Goal: Information Seeking & Learning: Learn about a topic

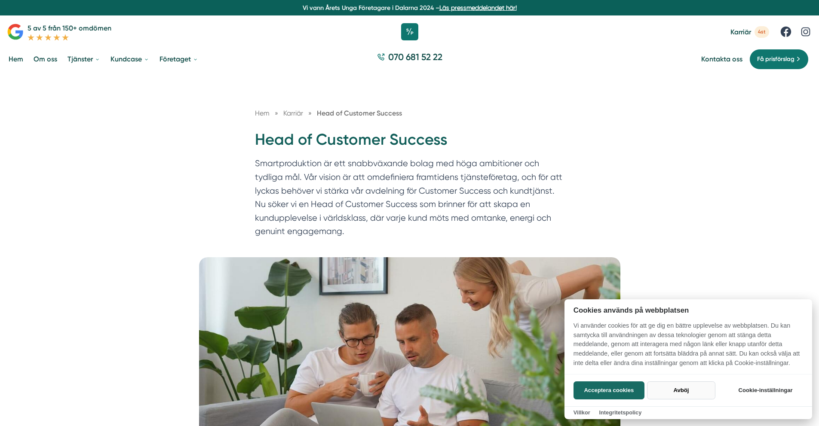
click at [685, 391] on button "Avböj" at bounding box center [681, 391] width 68 height 18
checkbox input "false"
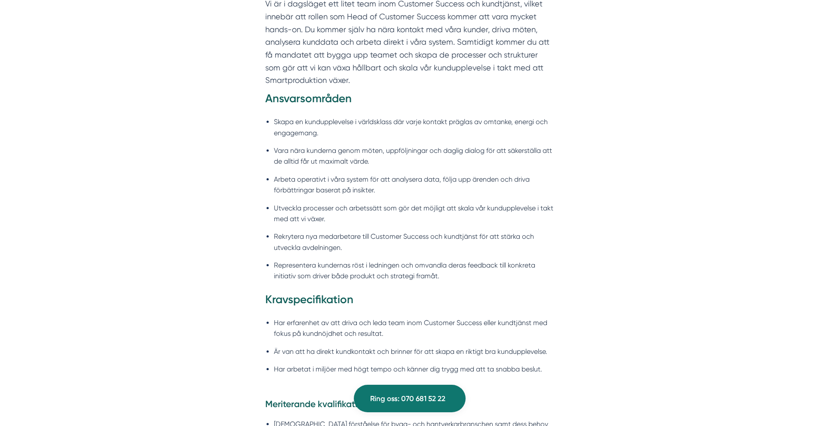
scroll to position [708, 0]
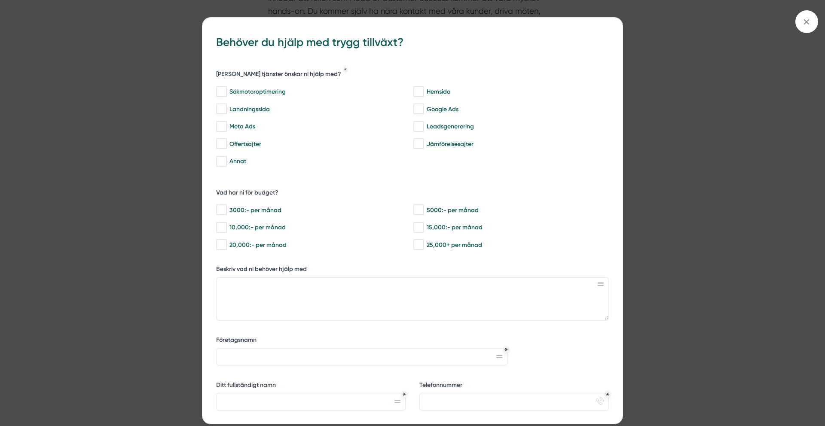
click at [736, 143] on div "bbc9b822-b2c6-488a-ab3e-9a2d59e49c7c Behöver du hjälp med trygg tillväxt? Vilka…" at bounding box center [412, 213] width 825 height 426
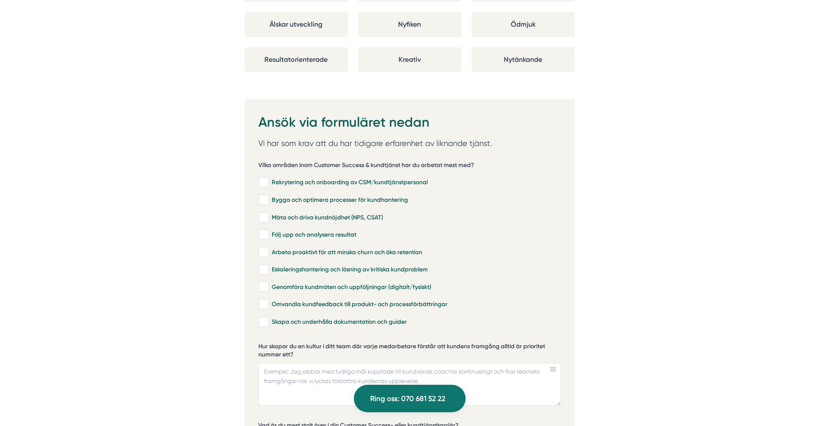
scroll to position [1737, 0]
click at [265, 178] on input "Rekrytering och onboarding av CSM/kundtjänstpersonal" at bounding box center [263, 182] width 10 height 9
checkbox input "true"
click at [265, 195] on input "Bygga och optimera processer för kundhantering" at bounding box center [263, 199] width 10 height 9
checkbox input "true"
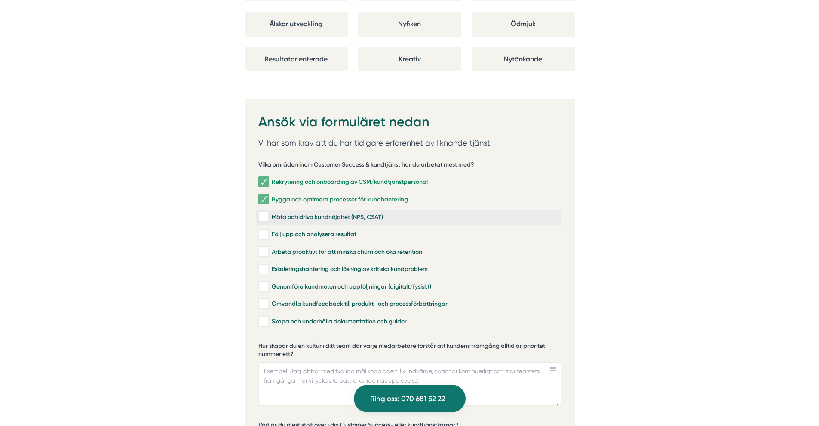
click at [265, 213] on input "Mäta och driva kundnöjdhet (NPS, CSAT)" at bounding box center [263, 217] width 10 height 9
checkbox input "true"
click at [263, 230] on input "Följ upp och analysera resultat" at bounding box center [263, 234] width 10 height 9
checkbox input "true"
click at [261, 248] on input "Arbeta proaktivt för att minska churn och öka retention" at bounding box center [263, 252] width 10 height 9
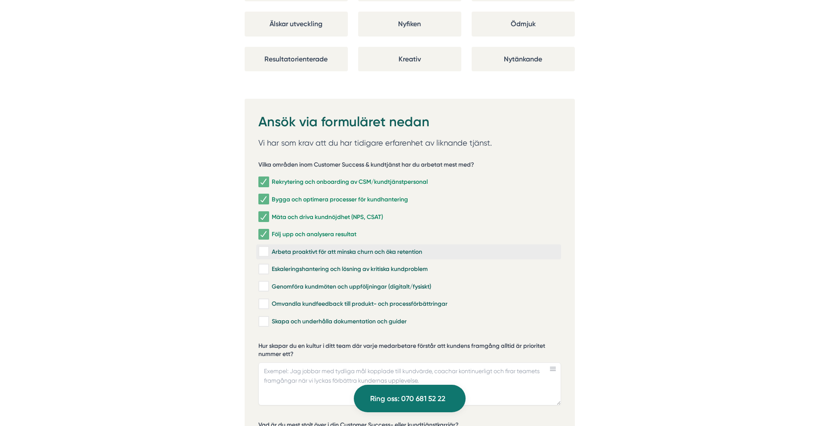
checkbox input "true"
click at [262, 262] on label "Eskaleringshantering och lösning av kritiska kundproblem" at bounding box center [408, 269] width 305 height 15
click at [262, 265] on input "Eskaleringshantering och lösning av kritiska kundproblem" at bounding box center [263, 269] width 10 height 9
checkbox input "true"
click at [264, 282] on input "Genomföra kundmöten och uppföljningar (digitalt/fysiskt)" at bounding box center [263, 286] width 10 height 9
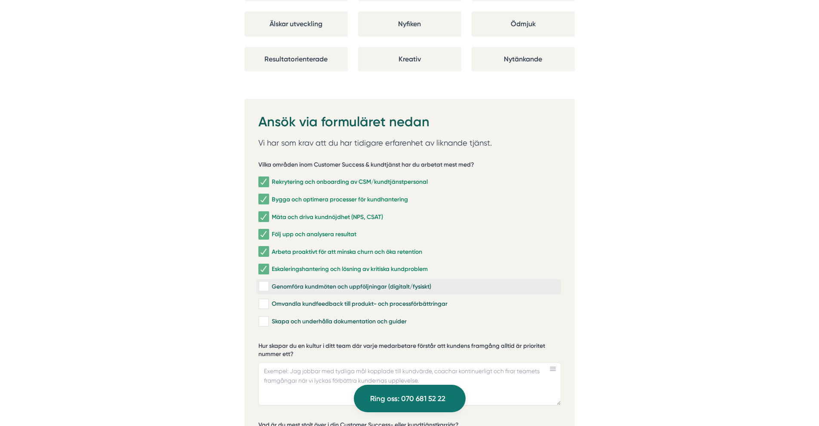
checkbox input "true"
click at [265, 300] on input "Omvandla kundfeedback till produkt- och processförbättringar" at bounding box center [263, 304] width 10 height 9
checkbox input "true"
click at [263, 318] on input "Skapa och underhålla dokumentation och guider" at bounding box center [263, 322] width 10 height 9
checkbox input "true"
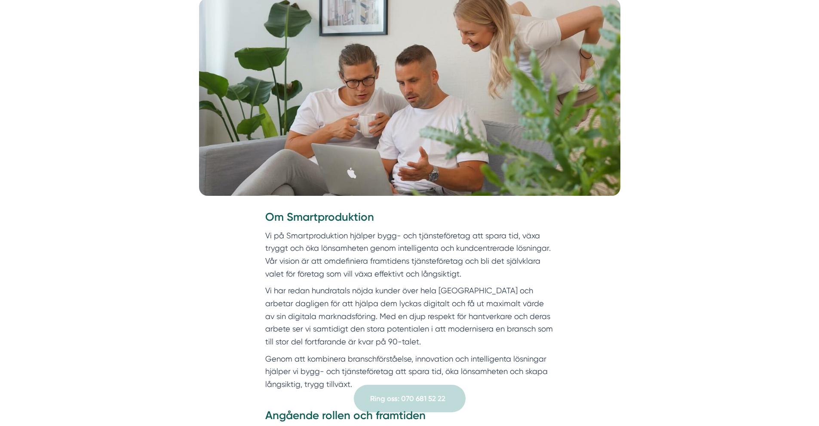
scroll to position [0, 0]
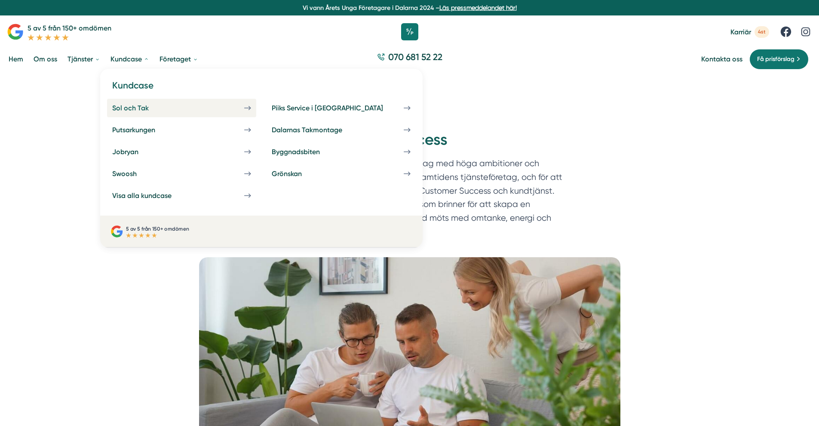
click at [191, 110] on link "Sol och Tak" at bounding box center [181, 108] width 149 height 18
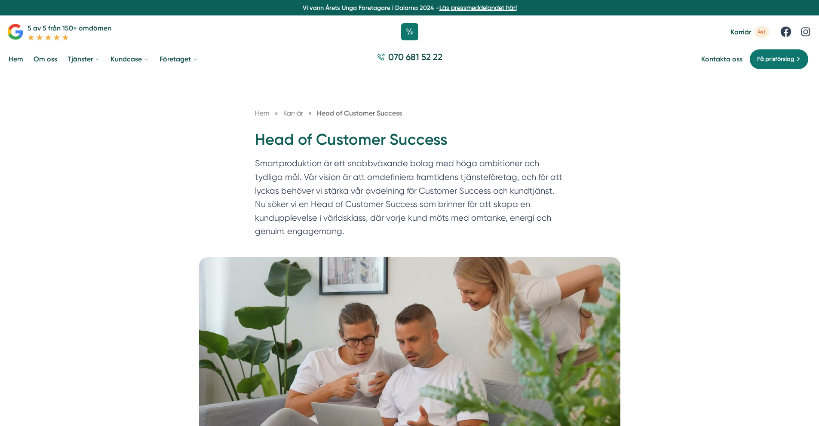
click at [762, 34] on span "4st" at bounding box center [761, 32] width 15 height 12
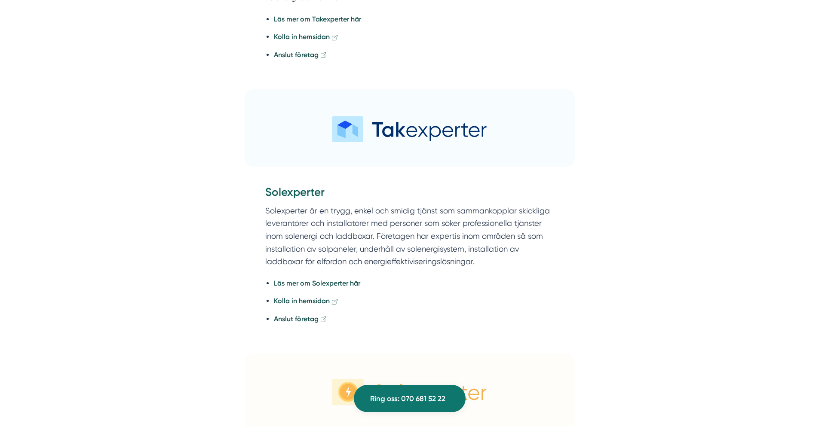
scroll to position [1955, 0]
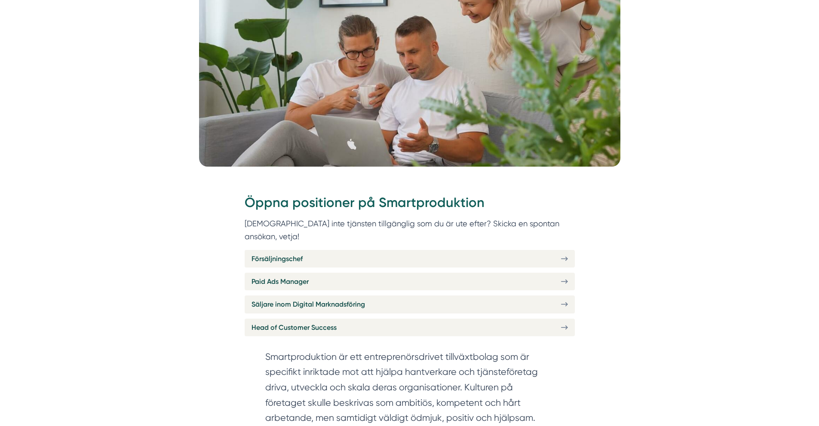
scroll to position [254, 0]
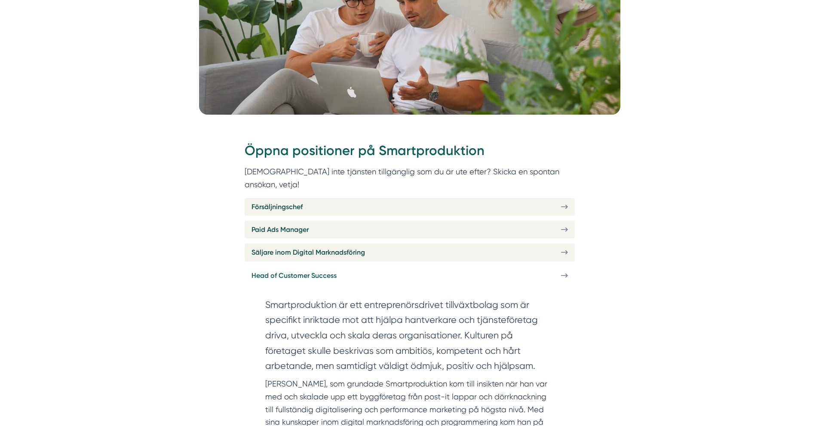
click at [299, 270] on span "Head of Customer Success" at bounding box center [293, 275] width 85 height 11
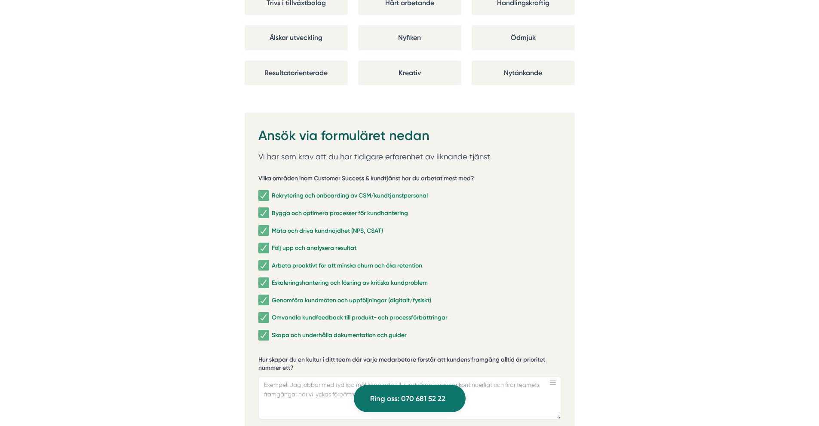
scroll to position [1725, 0]
